Goal: Task Accomplishment & Management: Manage account settings

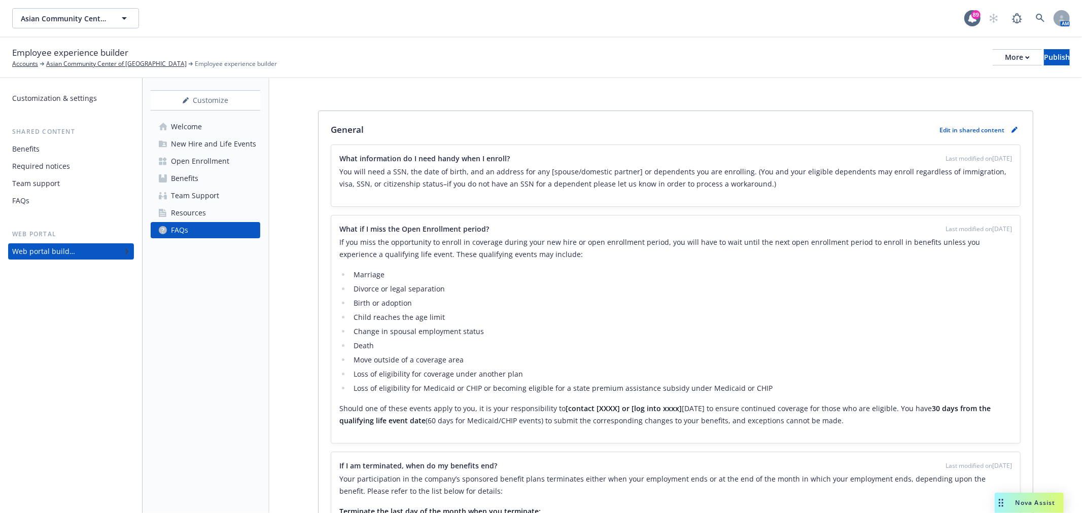
scroll to position [346, 0]
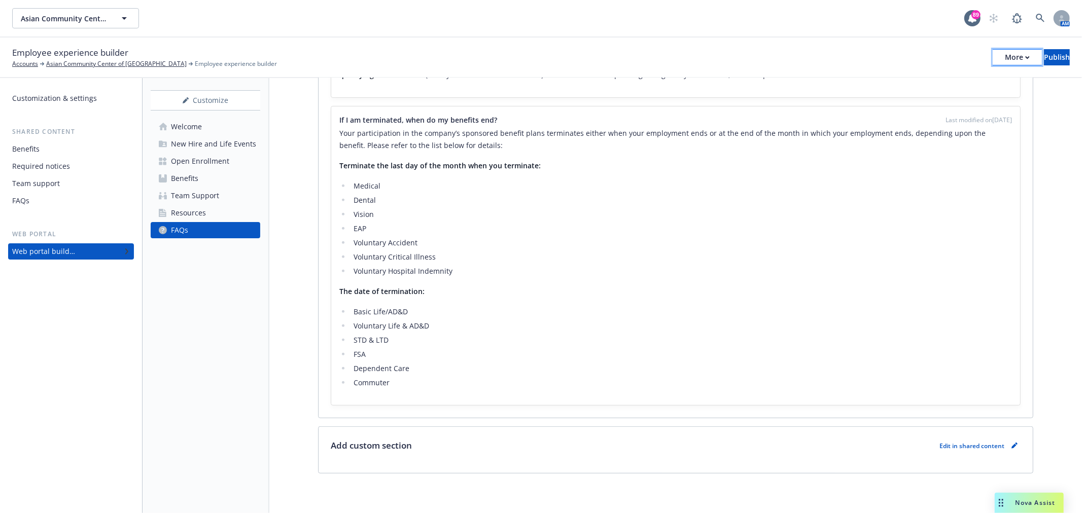
click at [1025, 58] on icon "button" at bounding box center [1027, 58] width 5 height 4
click at [956, 78] on link "Copy preview link" at bounding box center [934, 80] width 150 height 20
click at [55, 90] on div "Customization & settings" at bounding box center [54, 98] width 85 height 16
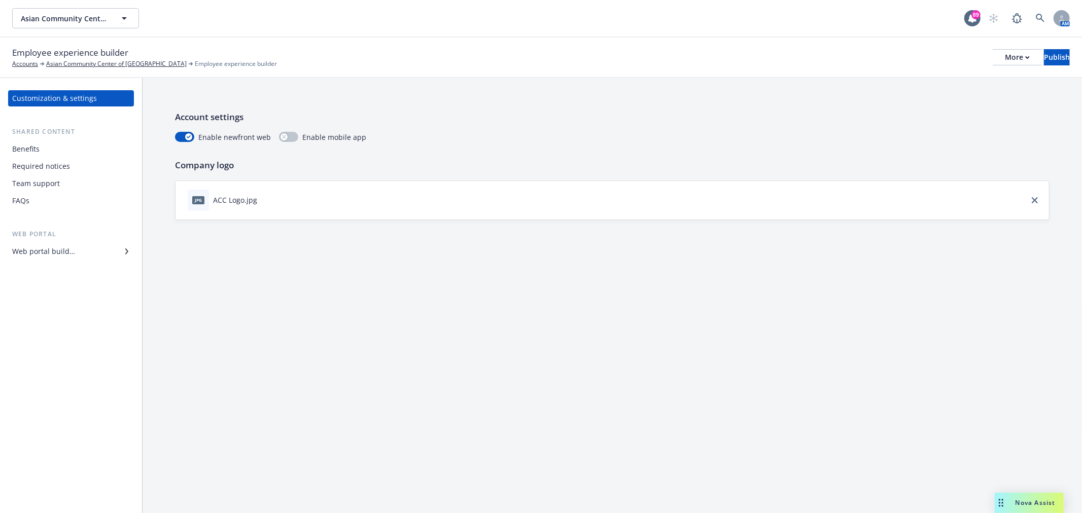
click at [59, 148] on div "Benefits" at bounding box center [71, 149] width 118 height 16
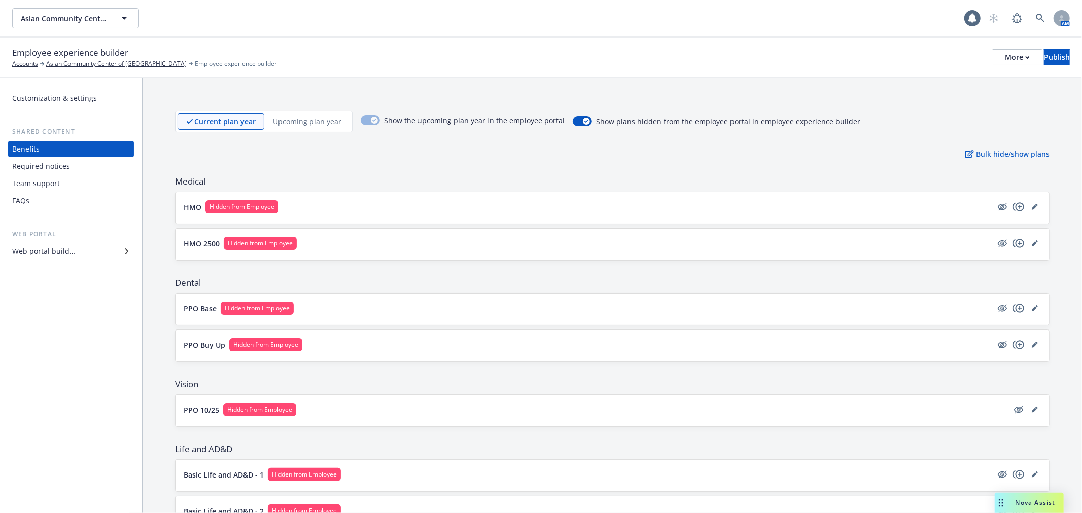
click at [75, 102] on div "Customization & settings" at bounding box center [54, 98] width 85 height 16
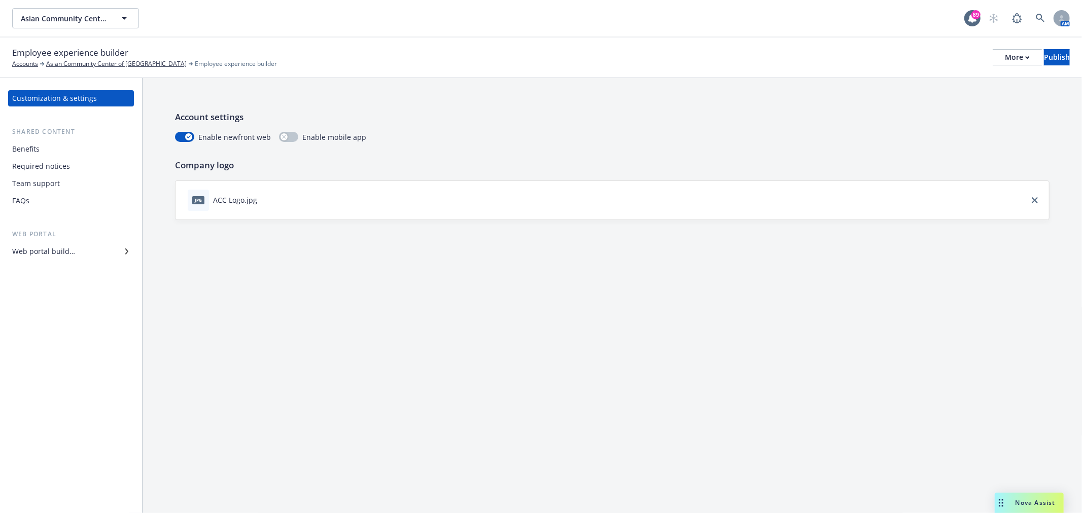
click at [57, 257] on div "Web portal builder" at bounding box center [43, 252] width 63 height 16
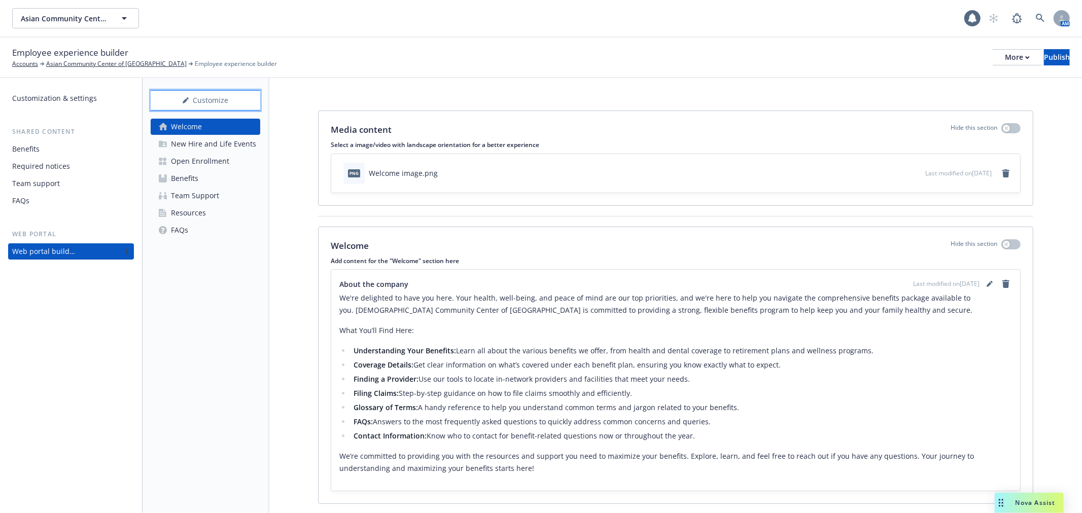
click at [212, 100] on div "Customize" at bounding box center [206, 100] width 110 height 19
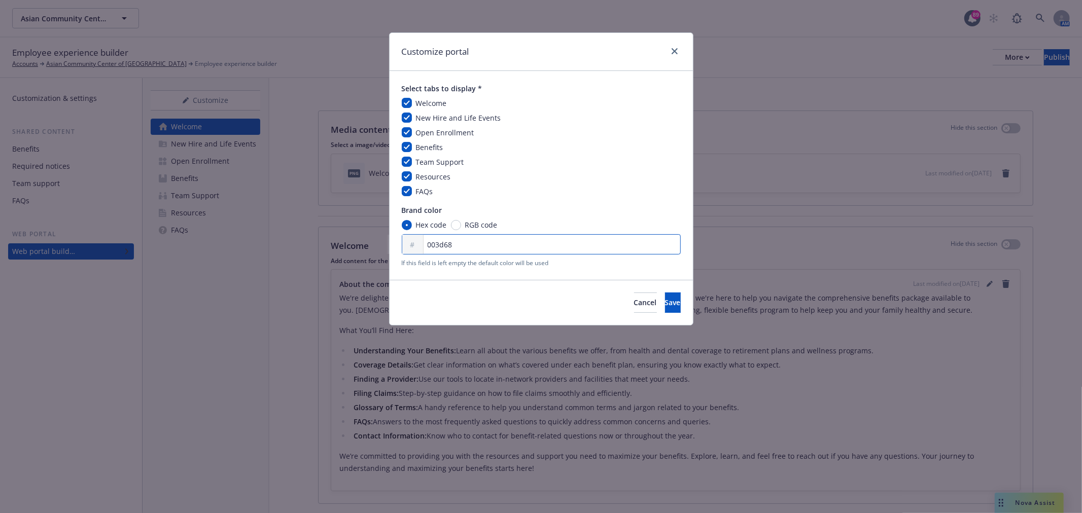
click at [460, 245] on input "003d68" at bounding box center [541, 244] width 279 height 20
drag, startPoint x: 482, startPoint y: 245, endPoint x: 317, endPoint y: 230, distance: 165.5
click at [344, 237] on div "Customize portal Select tabs to display * Welcome New Hire and Life Events Open…" at bounding box center [541, 256] width 1082 height 513
paste input "E03C31"
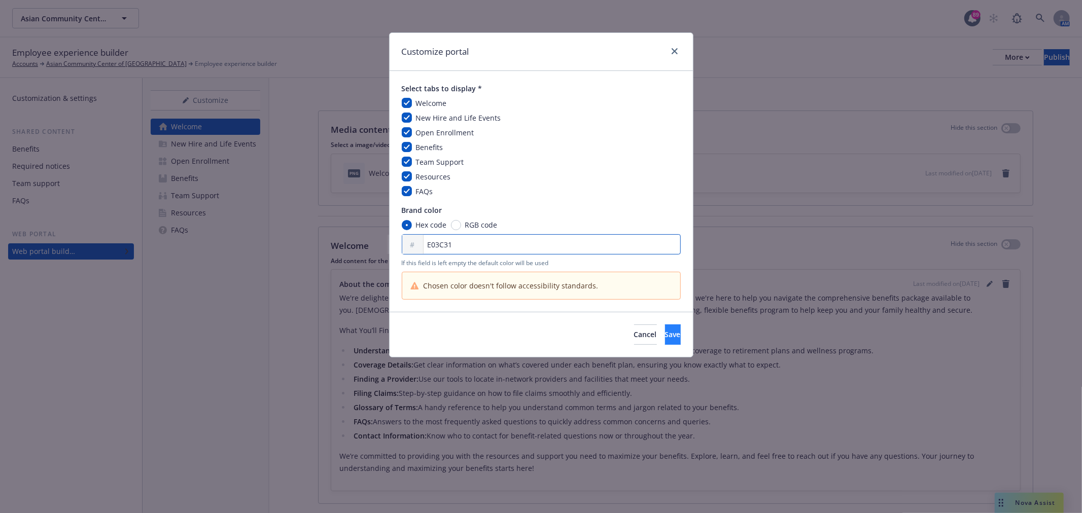
type input "E03C31"
click at [665, 333] on span "Save" at bounding box center [673, 335] width 16 height 10
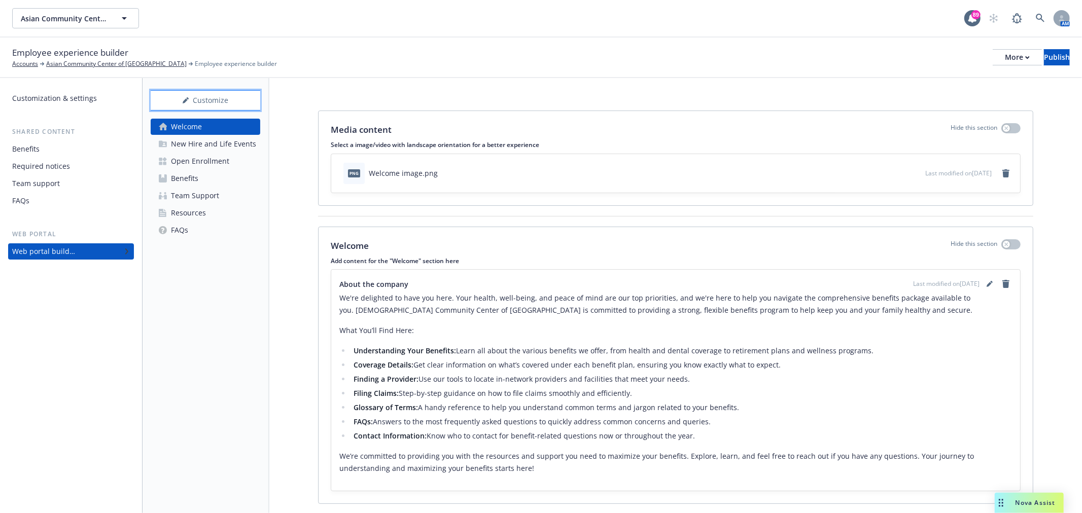
click at [231, 97] on div "Customize" at bounding box center [206, 100] width 110 height 19
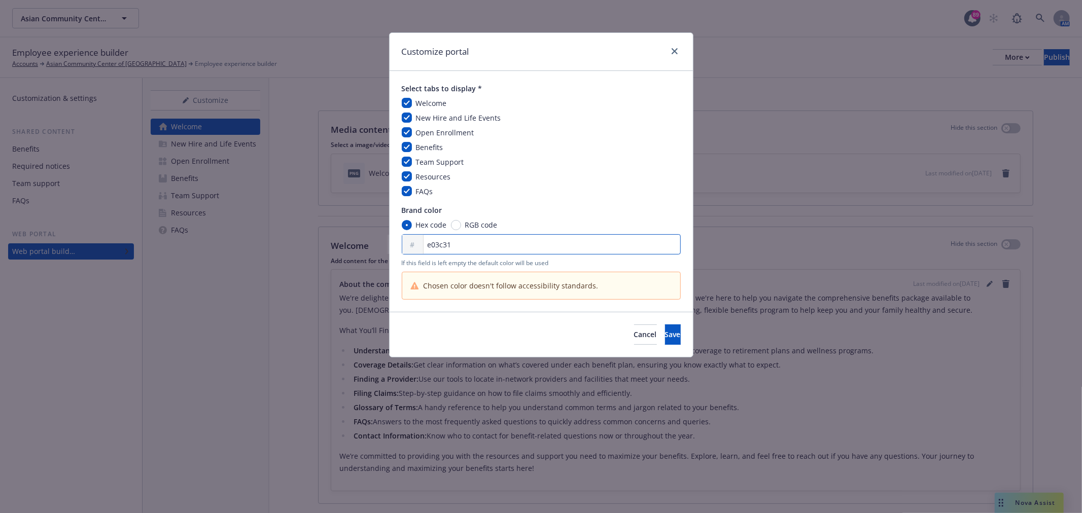
drag, startPoint x: 458, startPoint y: 241, endPoint x: 399, endPoint y: 240, distance: 58.9
click at [406, 241] on div "# e03c31" at bounding box center [541, 244] width 279 height 20
paste input "003D68"
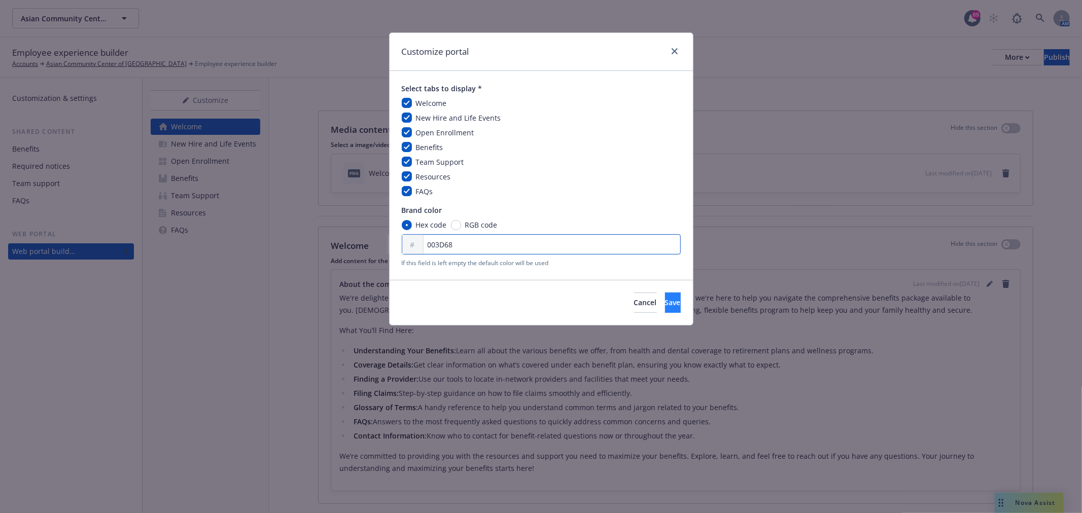
type input "003D68"
click at [665, 298] on span "Save" at bounding box center [673, 303] width 16 height 10
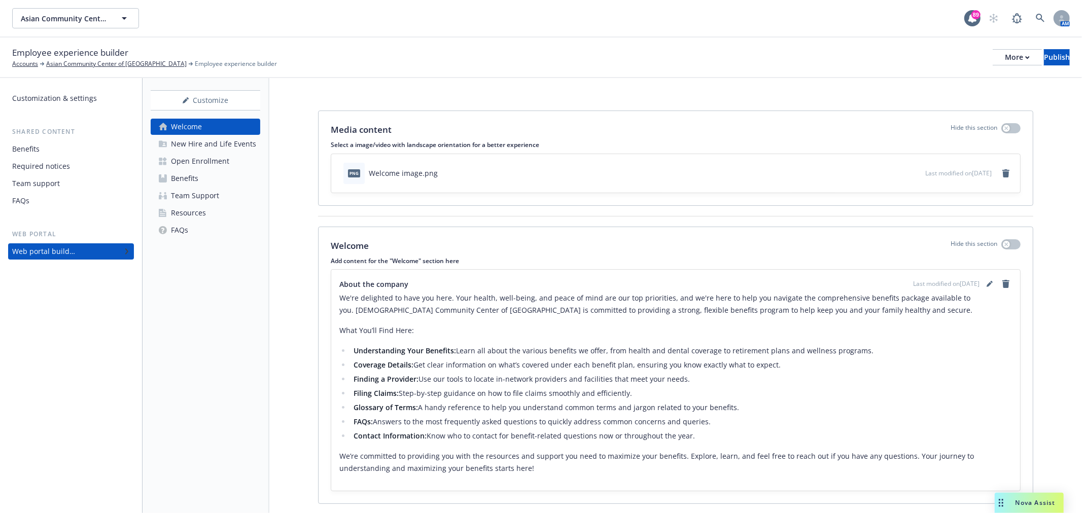
click at [195, 196] on div "Team Support" at bounding box center [195, 196] width 48 height 16
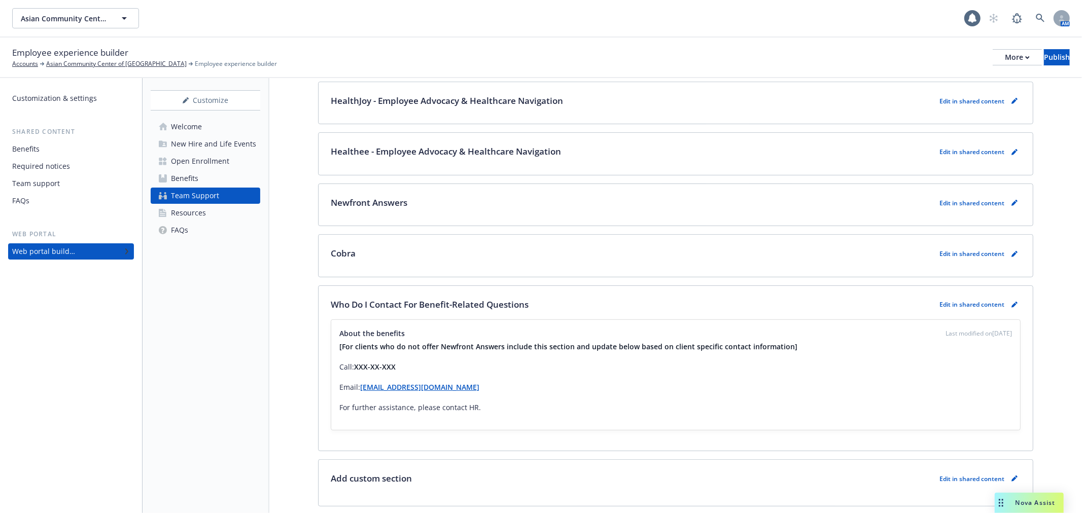
scroll to position [225, 0]
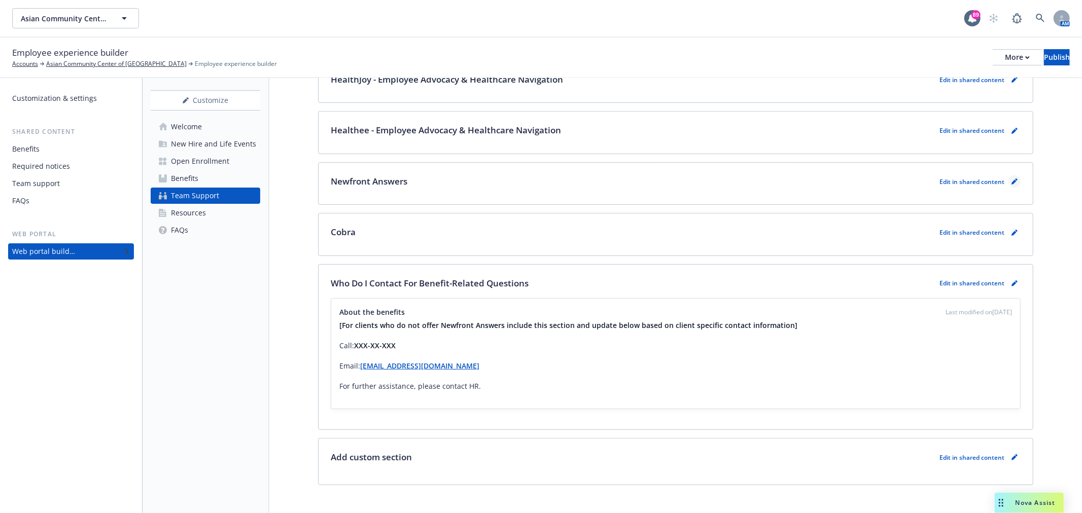
click at [1009, 176] on link "pencil" at bounding box center [1015, 182] width 12 height 12
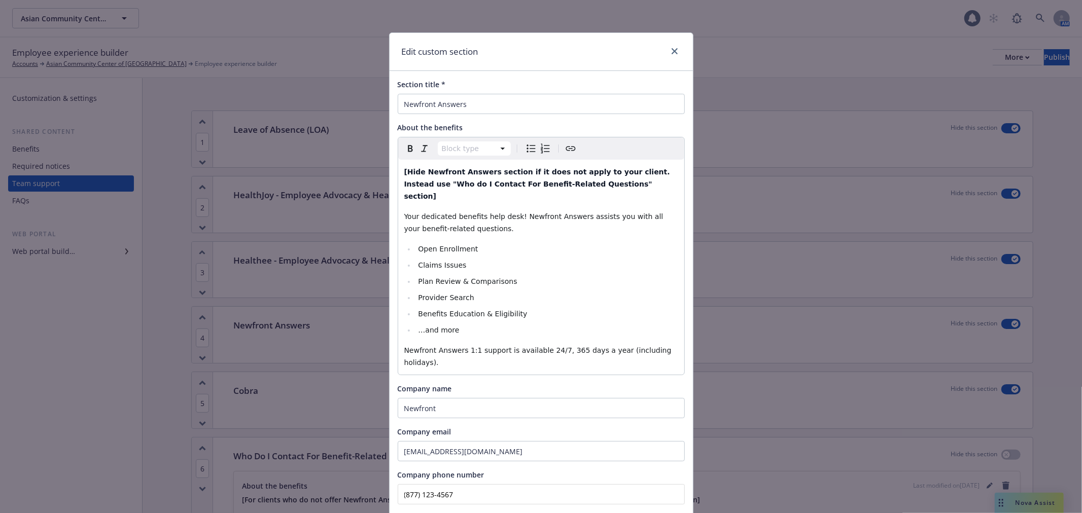
scroll to position [229, 0]
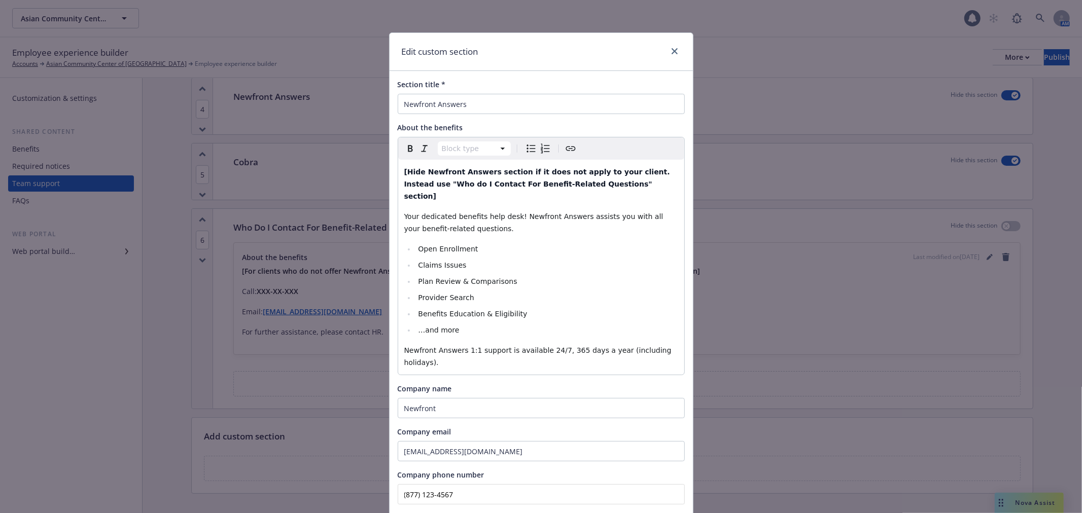
click at [665, 56] on div at bounding box center [673, 51] width 16 height 13
click at [672, 54] on icon "close" at bounding box center [675, 51] width 6 height 6
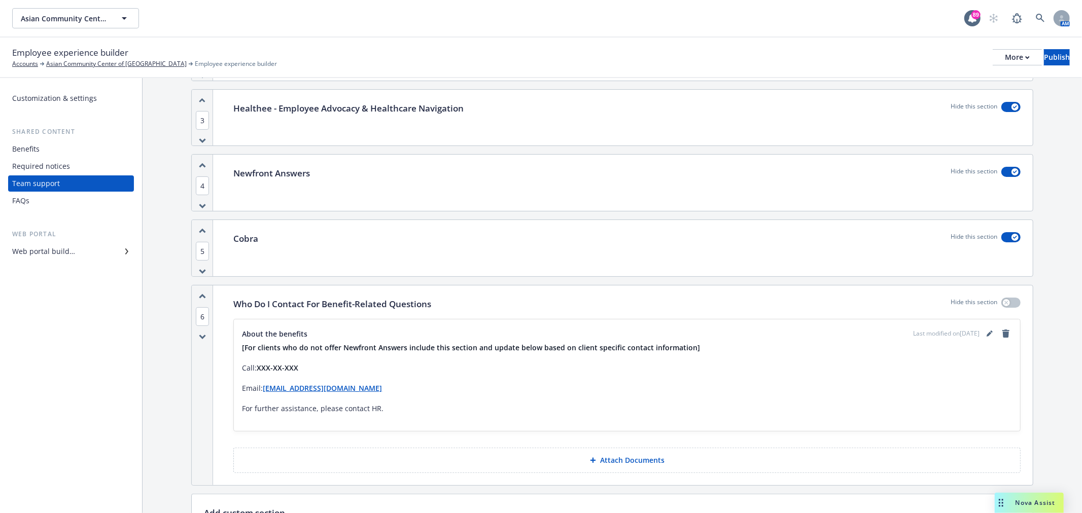
scroll to position [172, 0]
